Goal: Information Seeking & Learning: Learn about a topic

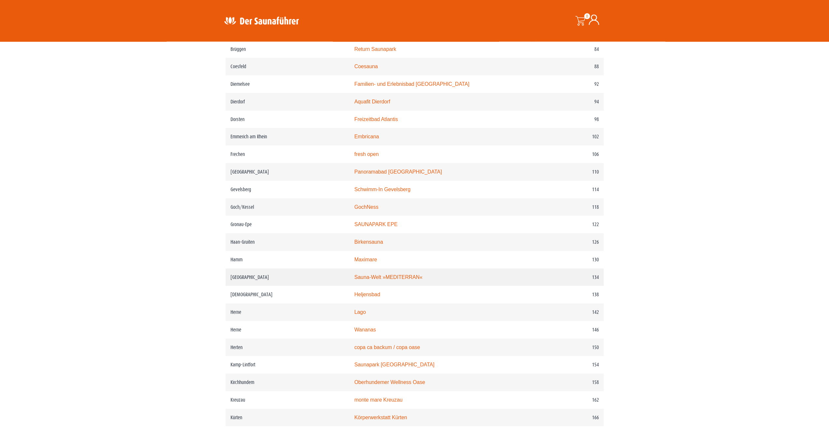
scroll to position [598, 0]
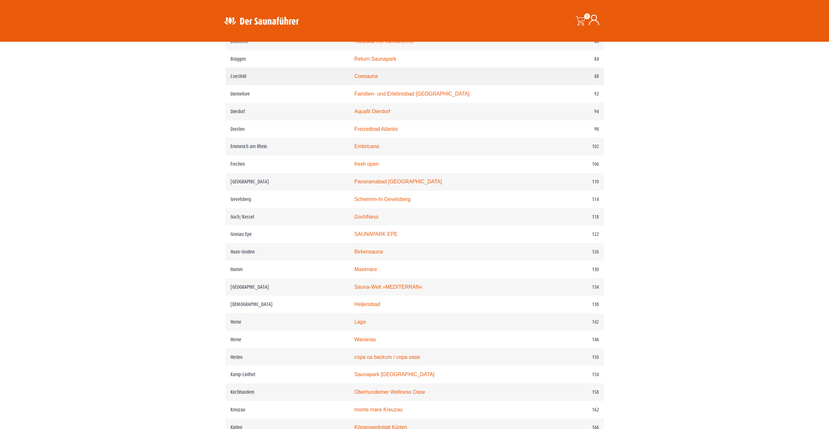
click at [372, 79] on link "Coesauna" at bounding box center [365, 76] width 23 height 6
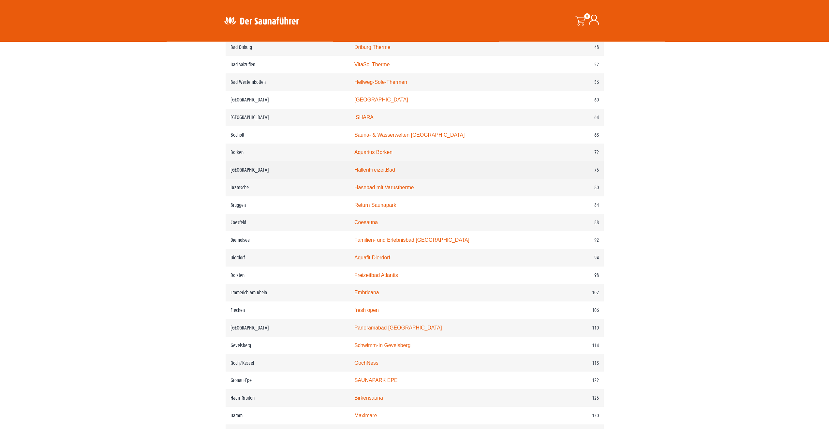
scroll to position [465, 0]
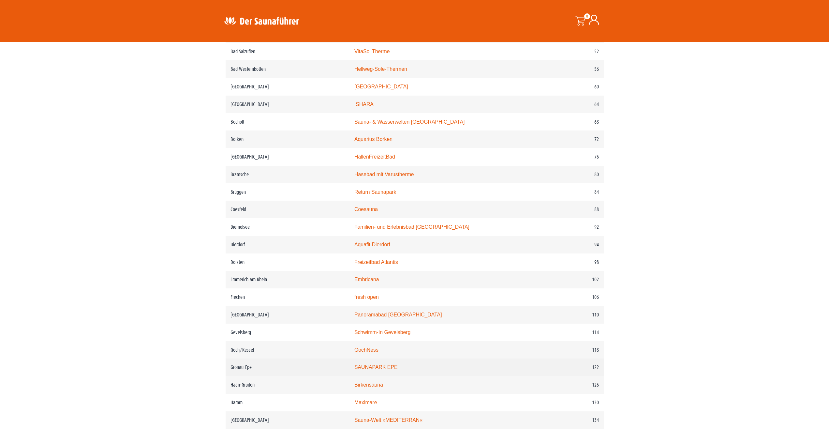
click at [374, 370] on link "SAUNAPARK EPE" at bounding box center [375, 367] width 43 height 6
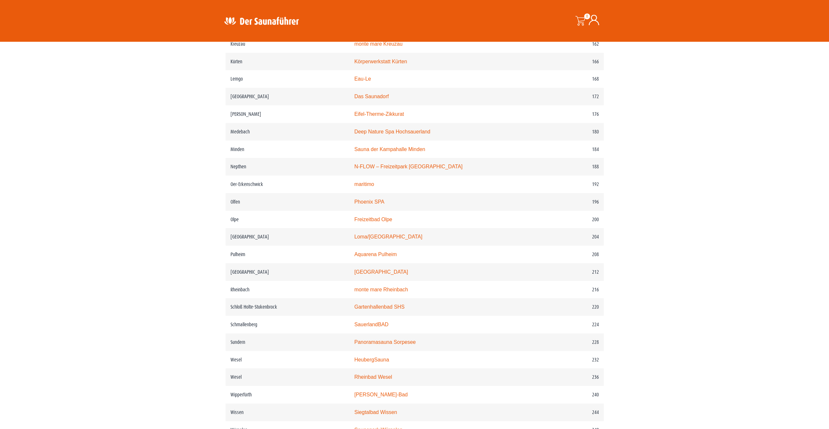
scroll to position [964, 0]
click at [374, 186] on link "maritimo" at bounding box center [364, 184] width 20 height 6
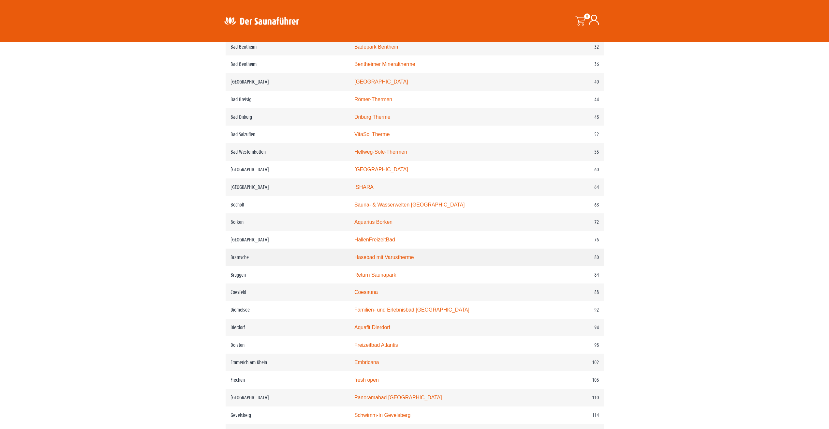
scroll to position [399, 0]
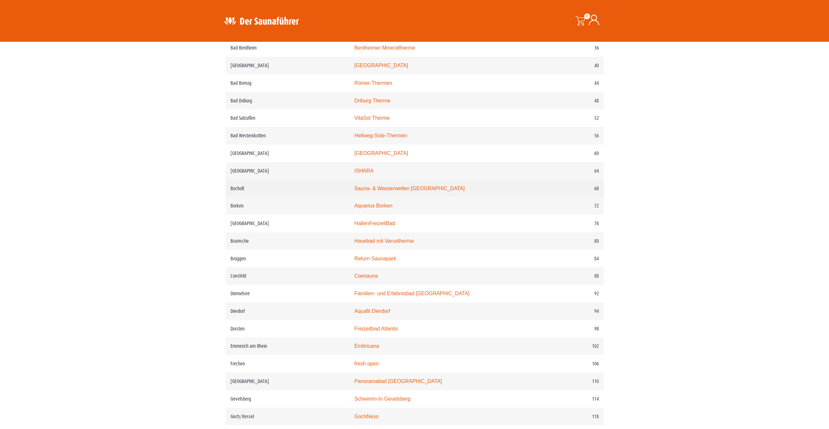
click at [397, 191] on link "Sauna- & Wasserwelten Bahia" at bounding box center [409, 188] width 110 height 6
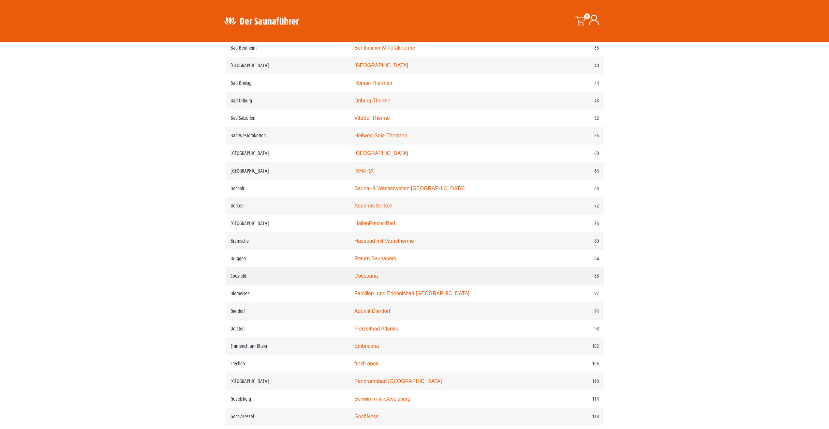
click at [378, 278] on link "Coesauna" at bounding box center [365, 276] width 23 height 6
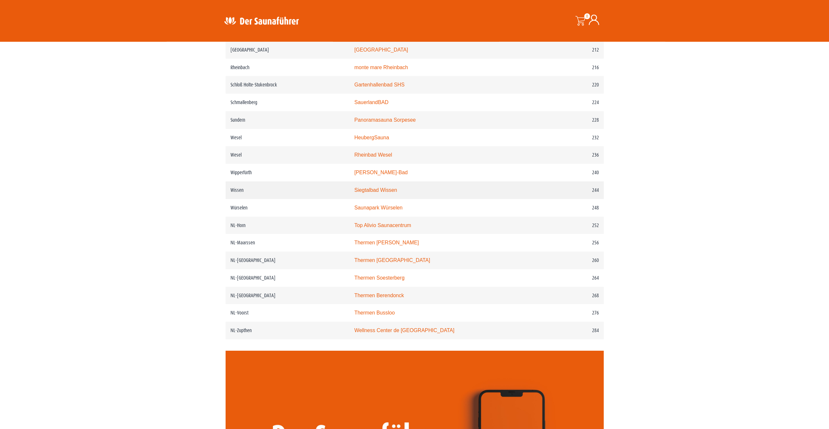
scroll to position [1197, 0]
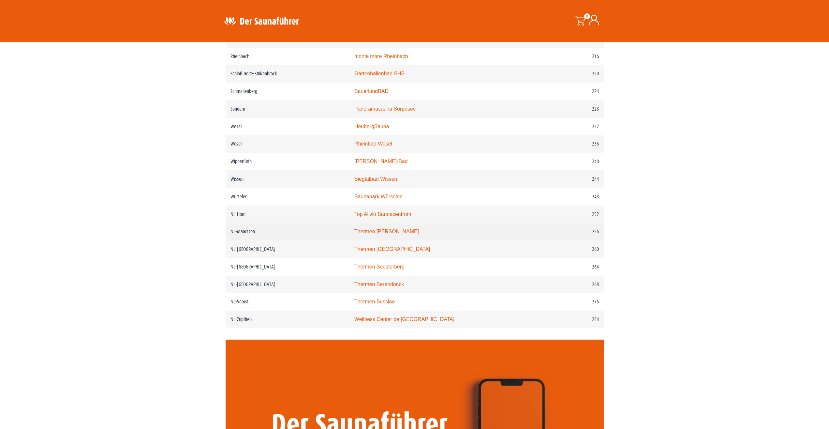
click at [396, 240] on td "Thermen Maarssen" at bounding box center [442, 232] width 186 height 18
click at [395, 234] on link "Thermen Maarssen" at bounding box center [386, 231] width 65 height 6
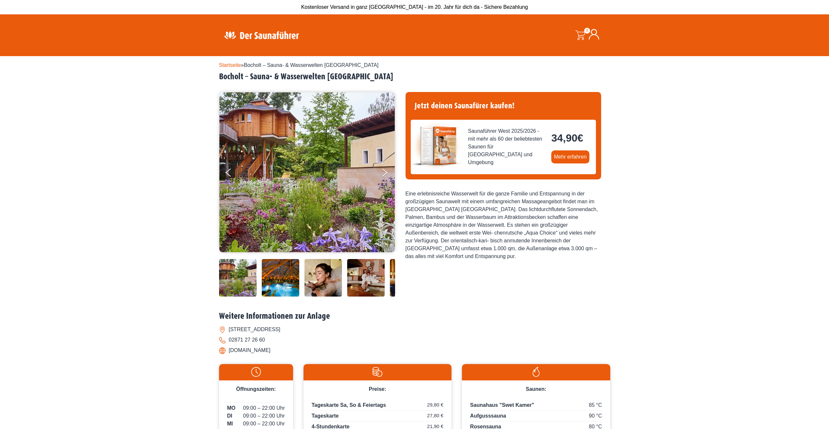
click at [275, 270] on img at bounding box center [280, 277] width 37 height 37
click at [387, 171] on button "Next" at bounding box center [389, 174] width 16 height 16
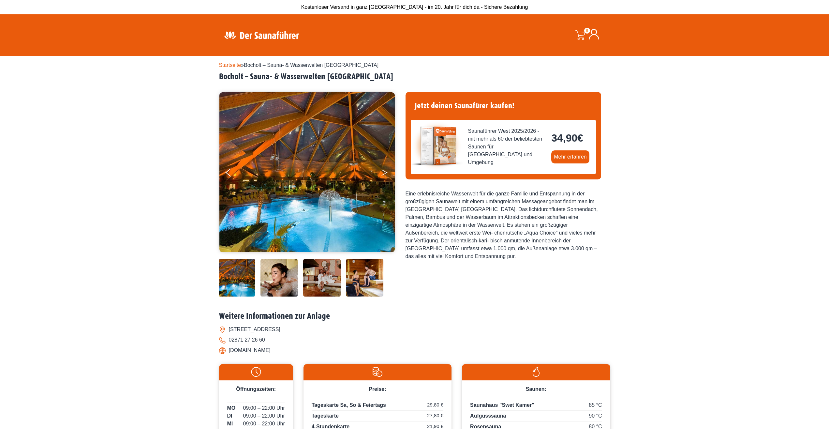
click at [387, 171] on button "Next" at bounding box center [389, 174] width 16 height 16
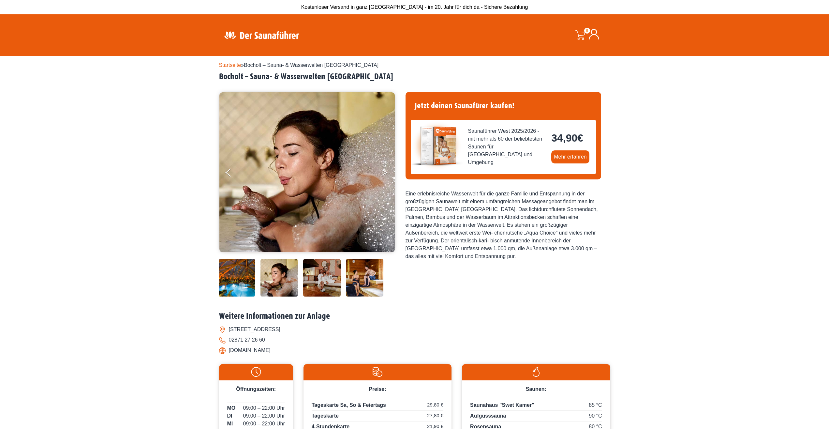
click at [387, 171] on button "Next" at bounding box center [389, 174] width 16 height 16
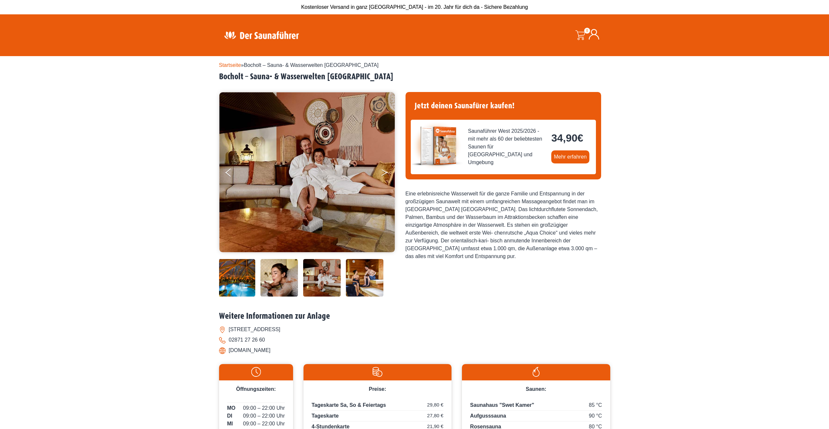
click at [387, 171] on button "Next" at bounding box center [389, 174] width 16 height 16
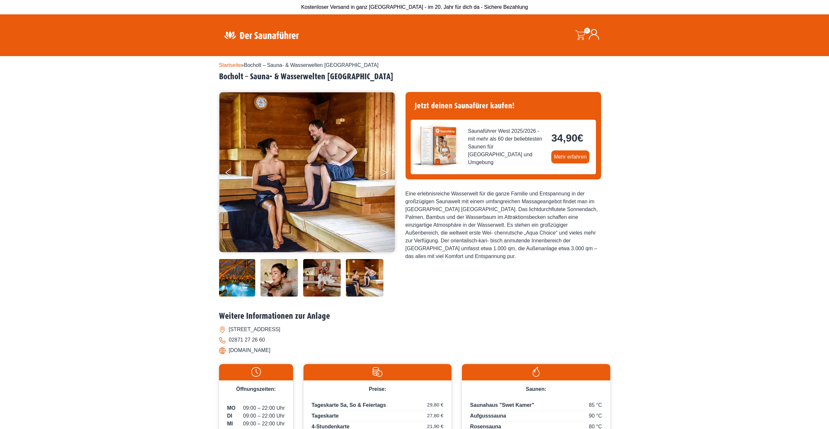
click at [387, 171] on button "Next" at bounding box center [389, 174] width 16 height 16
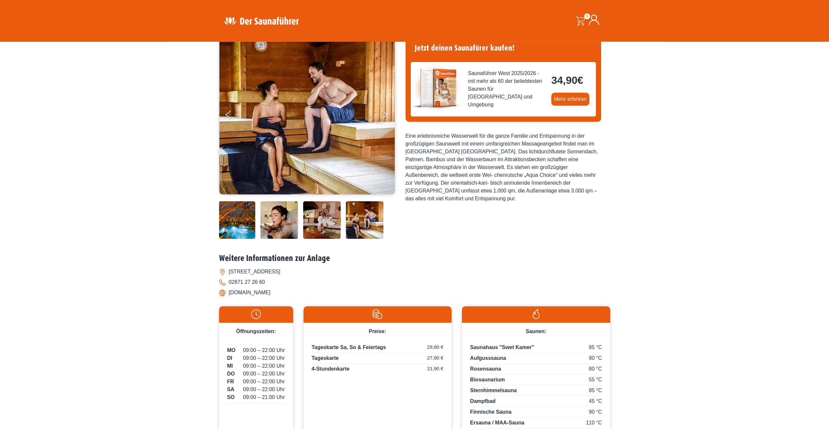
scroll to position [66, 0]
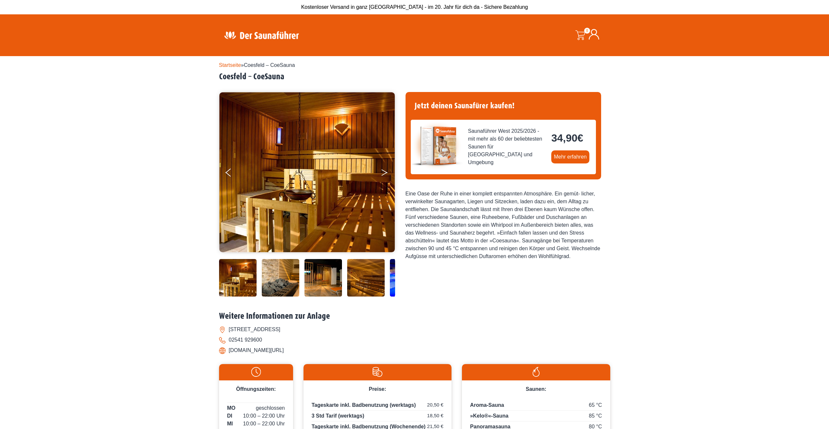
click at [384, 170] on button "Next" at bounding box center [389, 174] width 16 height 16
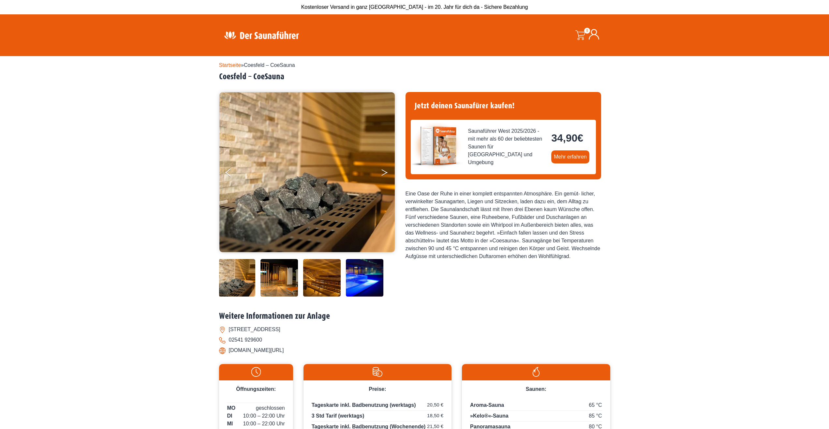
click at [384, 170] on button "Next" at bounding box center [389, 174] width 16 height 16
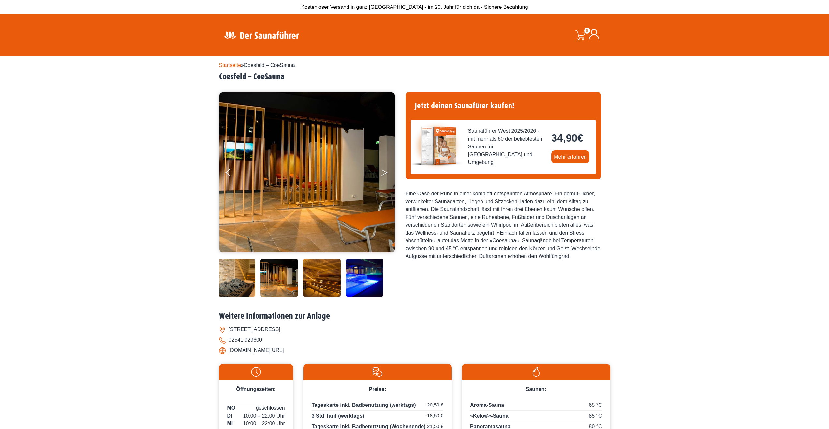
click at [384, 171] on button "Next" at bounding box center [389, 174] width 16 height 16
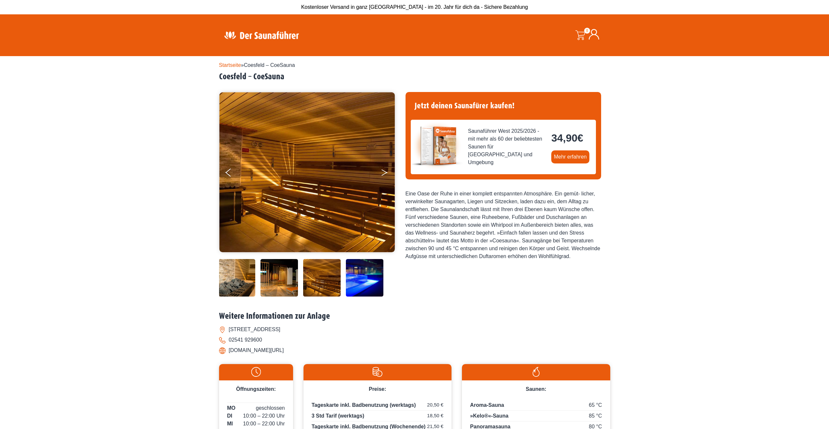
click at [384, 171] on button "Next" at bounding box center [389, 174] width 16 height 16
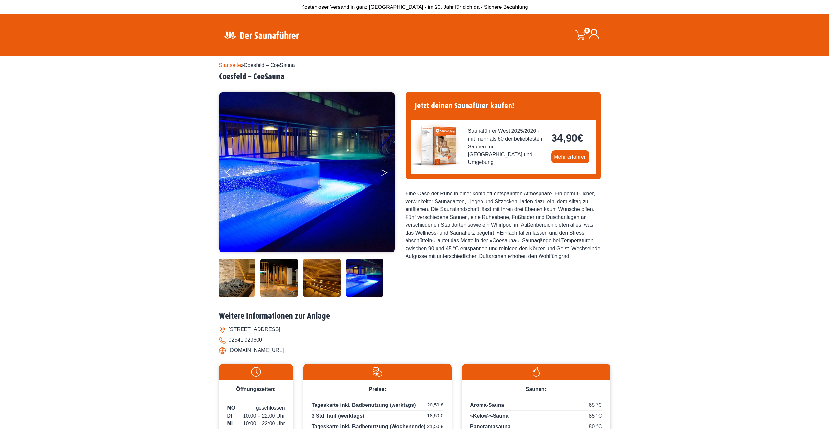
click at [384, 171] on button "Next" at bounding box center [389, 174] width 16 height 16
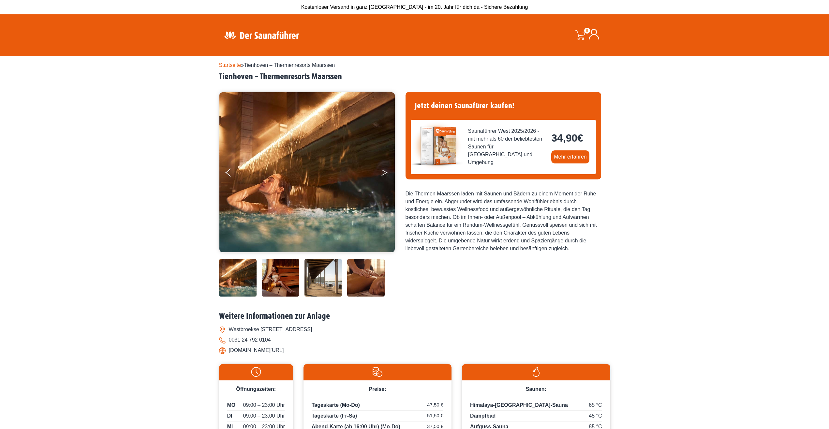
click at [384, 173] on button "Next" at bounding box center [389, 174] width 16 height 16
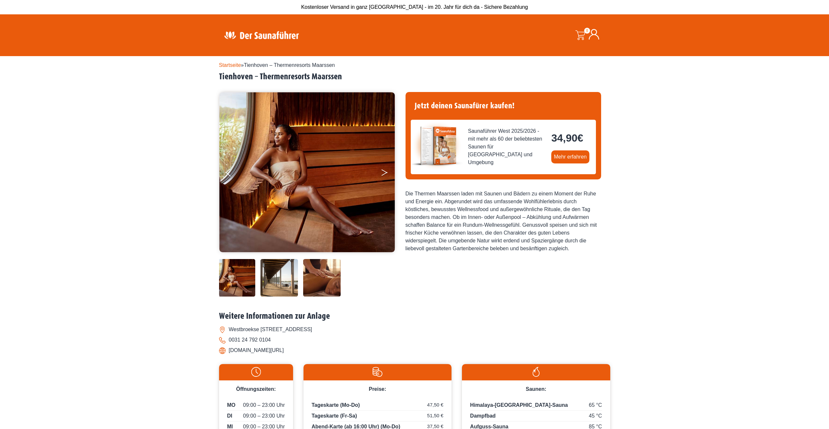
click at [384, 173] on button "Next" at bounding box center [389, 174] width 16 height 16
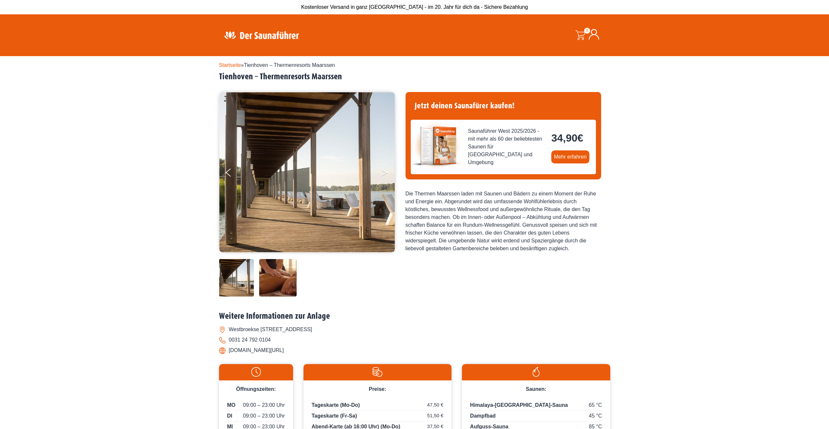
click at [384, 173] on button "Next" at bounding box center [389, 174] width 16 height 16
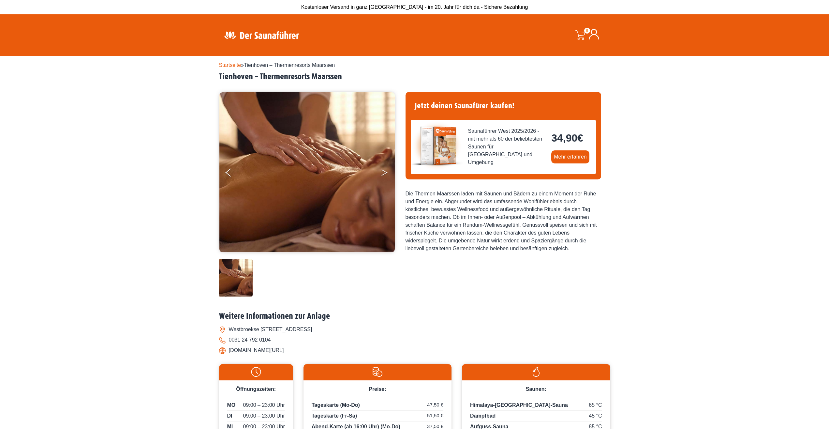
click at [384, 173] on button "Next" at bounding box center [389, 174] width 16 height 16
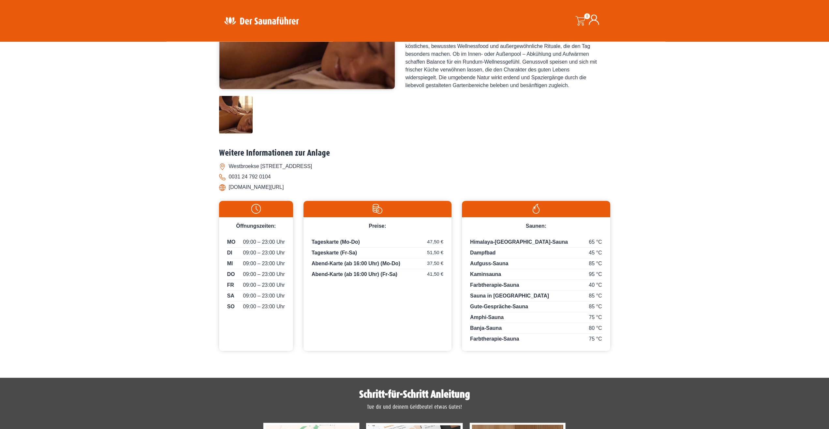
scroll to position [166, 0]
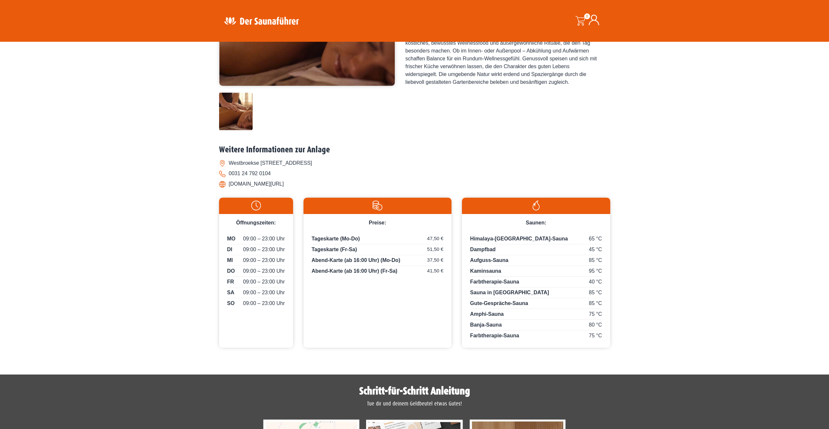
click at [253, 186] on li "[DOMAIN_NAME][URL]" at bounding box center [414, 184] width 391 height 10
drag, startPoint x: 295, startPoint y: 183, endPoint x: 290, endPoint y: 183, distance: 4.6
click at [290, 183] on li "[DOMAIN_NAME][URL]" at bounding box center [414, 184] width 391 height 10
drag, startPoint x: 294, startPoint y: 182, endPoint x: 230, endPoint y: 186, distance: 64.3
click at [230, 186] on li "[DOMAIN_NAME][URL]" at bounding box center [414, 184] width 391 height 10
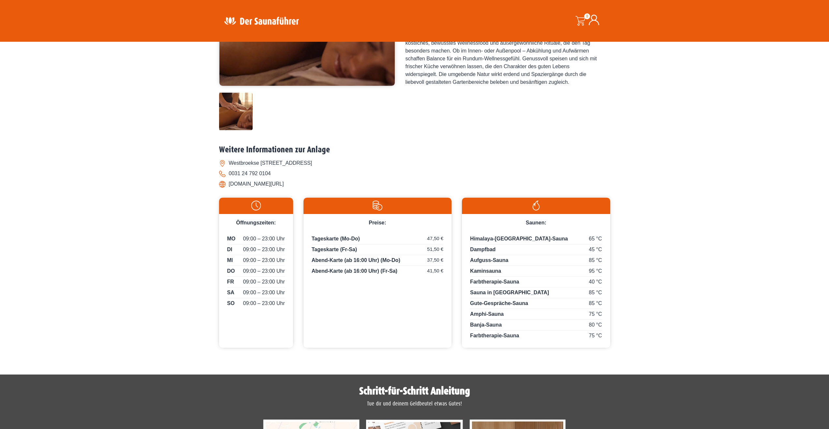
copy li "[DOMAIN_NAME][URL]"
